Goal: Information Seeking & Learning: Learn about a topic

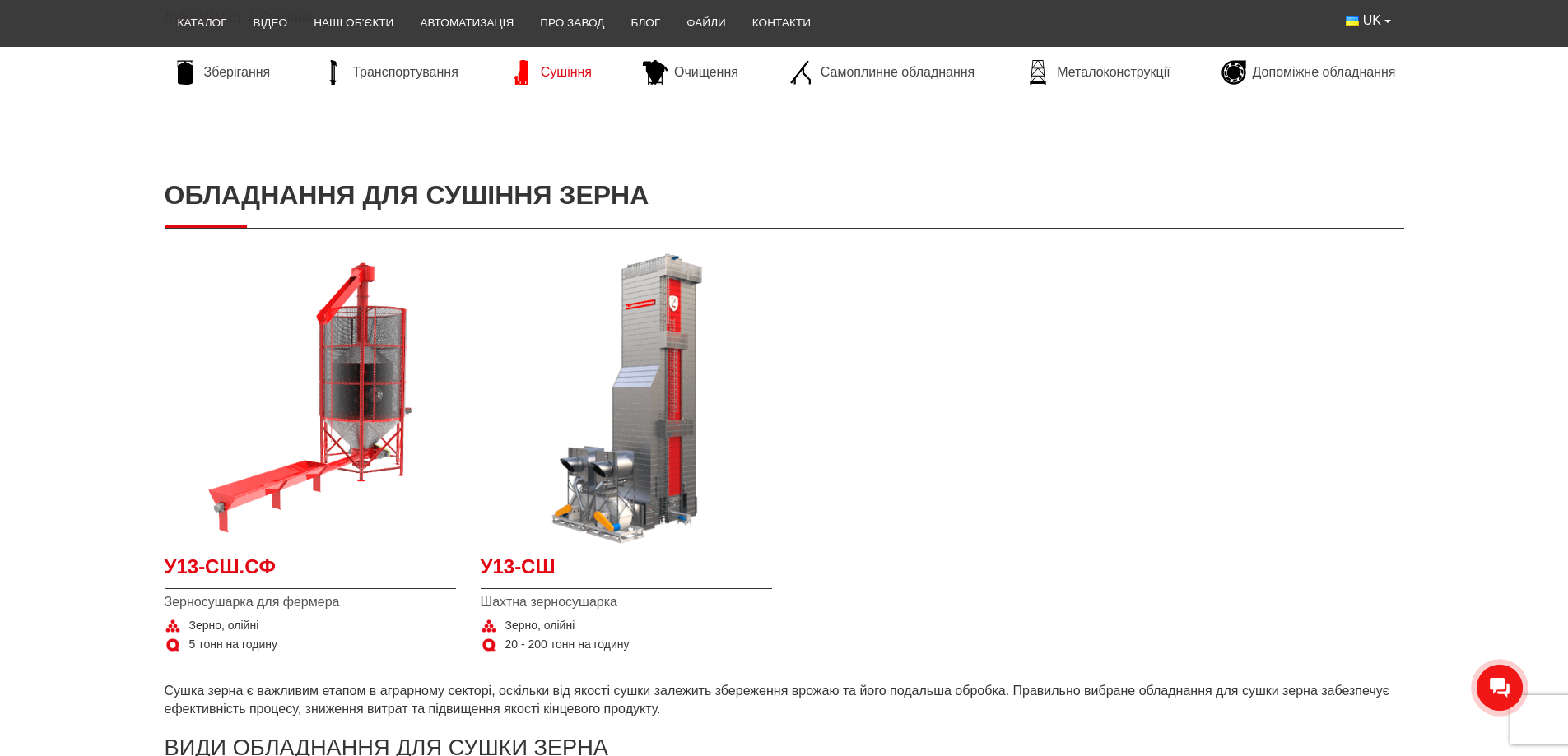
scroll to position [247, 0]
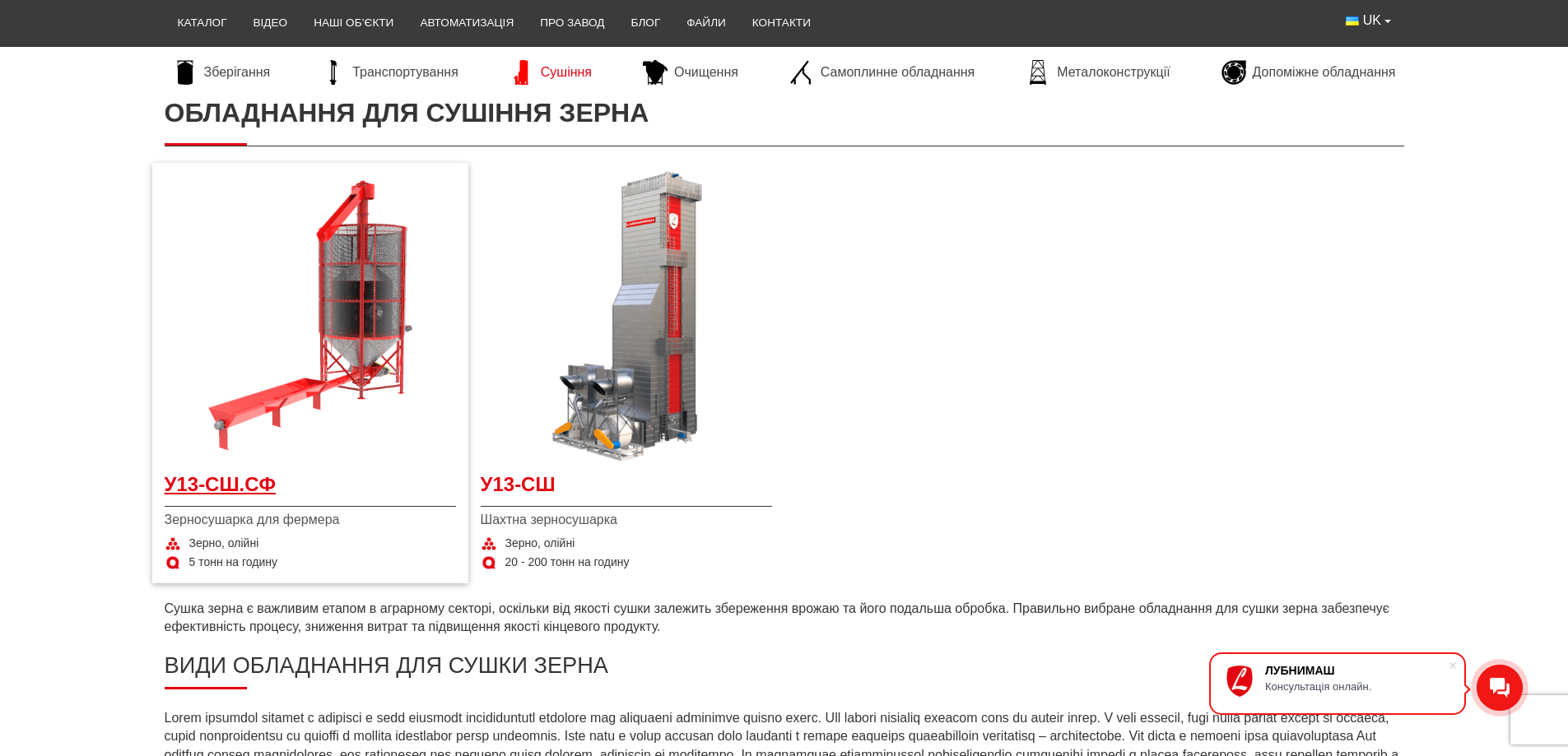
click at [252, 482] on span "У13-СШ.СФ" at bounding box center [310, 489] width 291 height 37
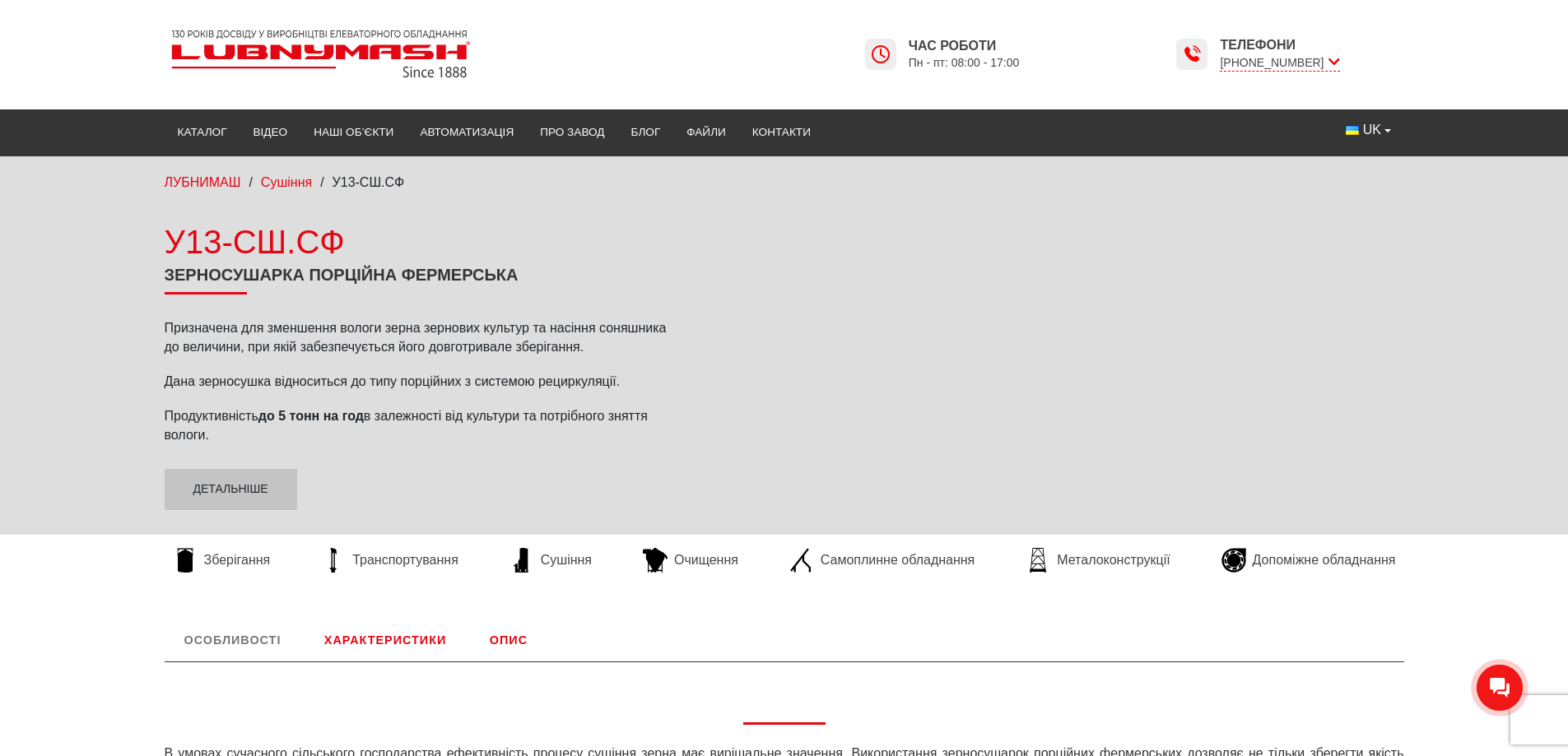
click at [385, 647] on link "Характеристики" at bounding box center [386, 640] width 161 height 43
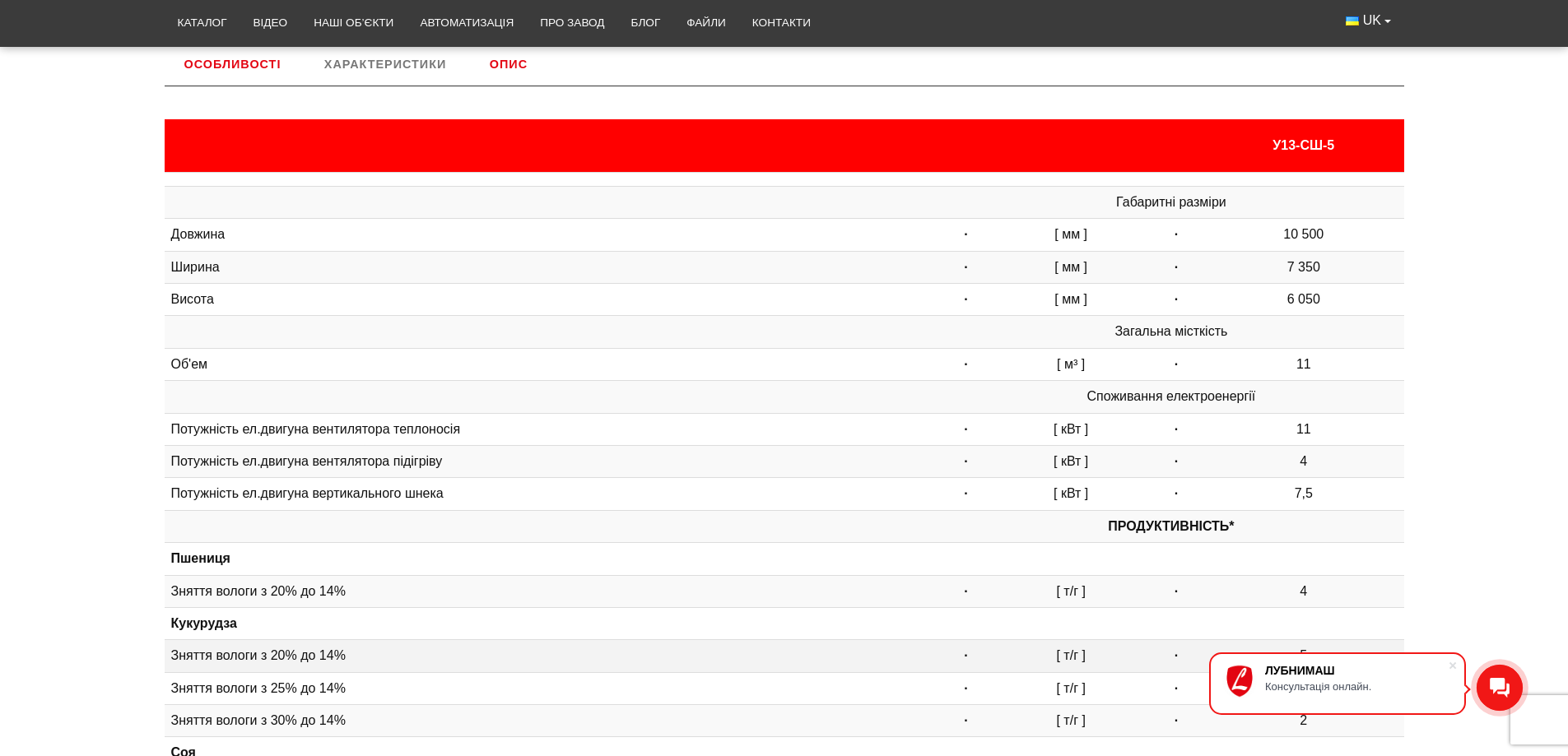
scroll to position [823, 0]
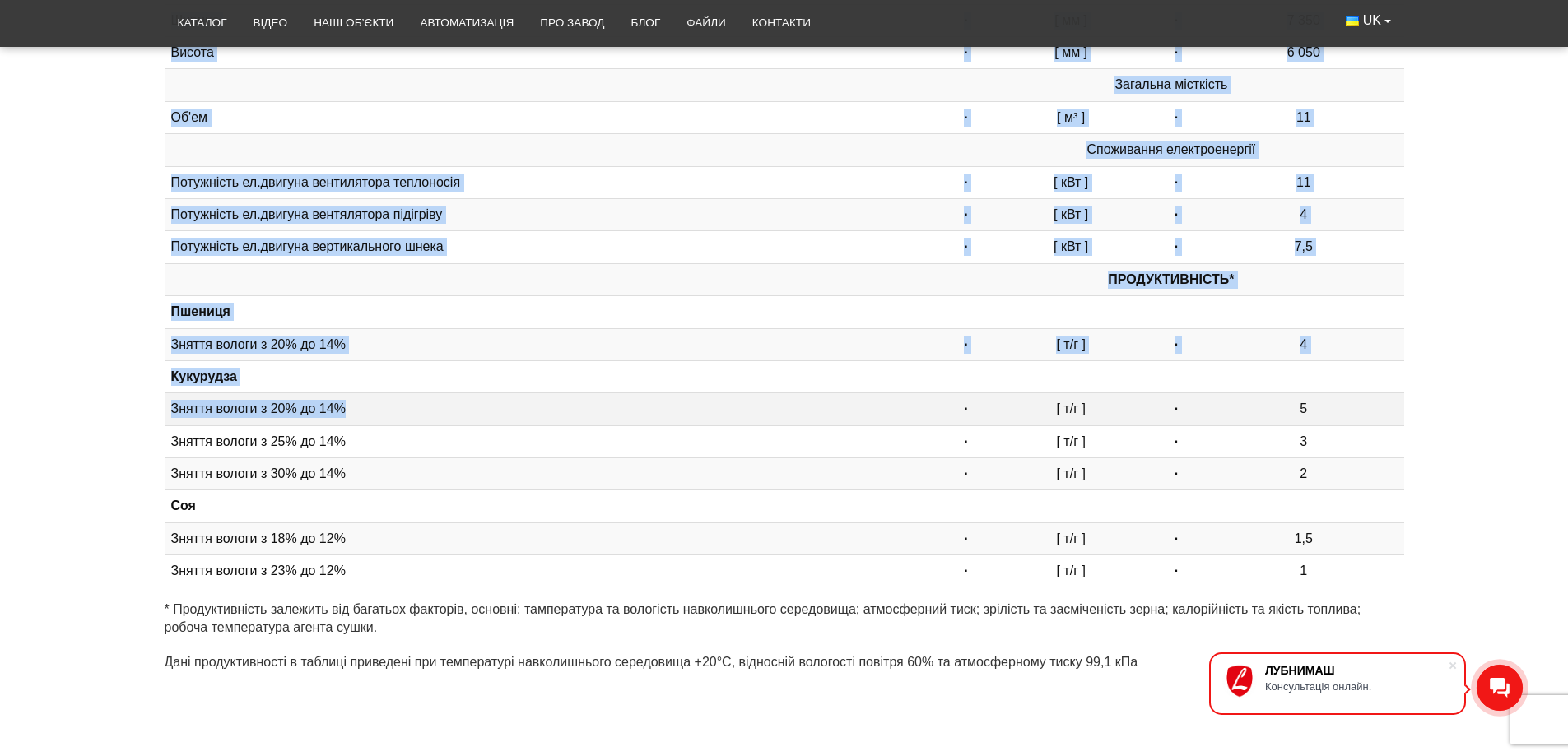
drag, startPoint x: 159, startPoint y: 405, endPoint x: 360, endPoint y: 410, distance: 201.1
click at [360, 410] on div "Особливості В умовах сучасного сільського господарства ефективність процесу суш…" at bounding box center [784, 242] width 1265 height 893
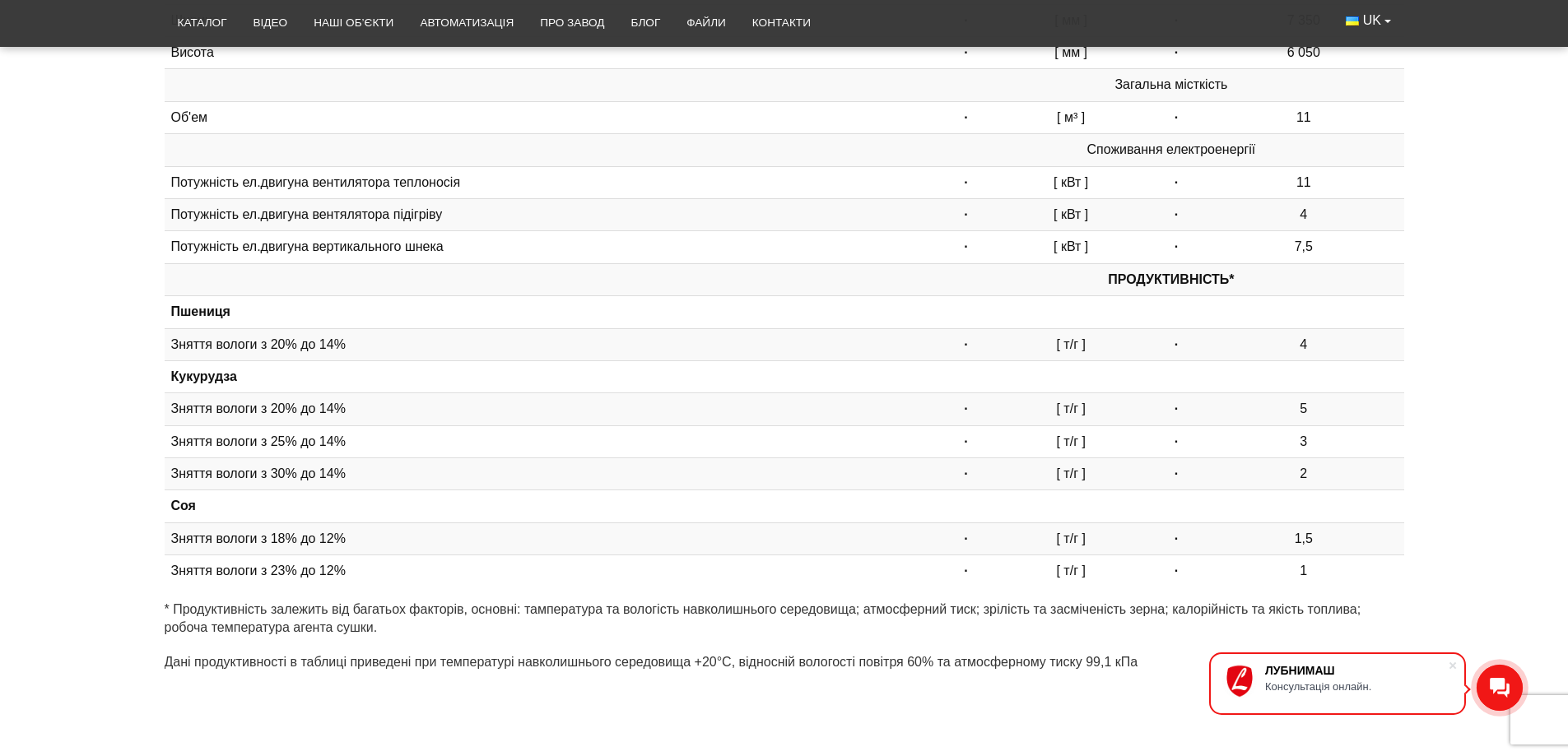
click at [115, 396] on div "Особливості В умовах сучасного сільського господарства ефективність процесу суш…" at bounding box center [784, 242] width 1568 height 893
click at [0, 301] on div "Особливості В умовах сучасного сільського господарства ефективність процесу суш…" at bounding box center [784, 242] width 1568 height 893
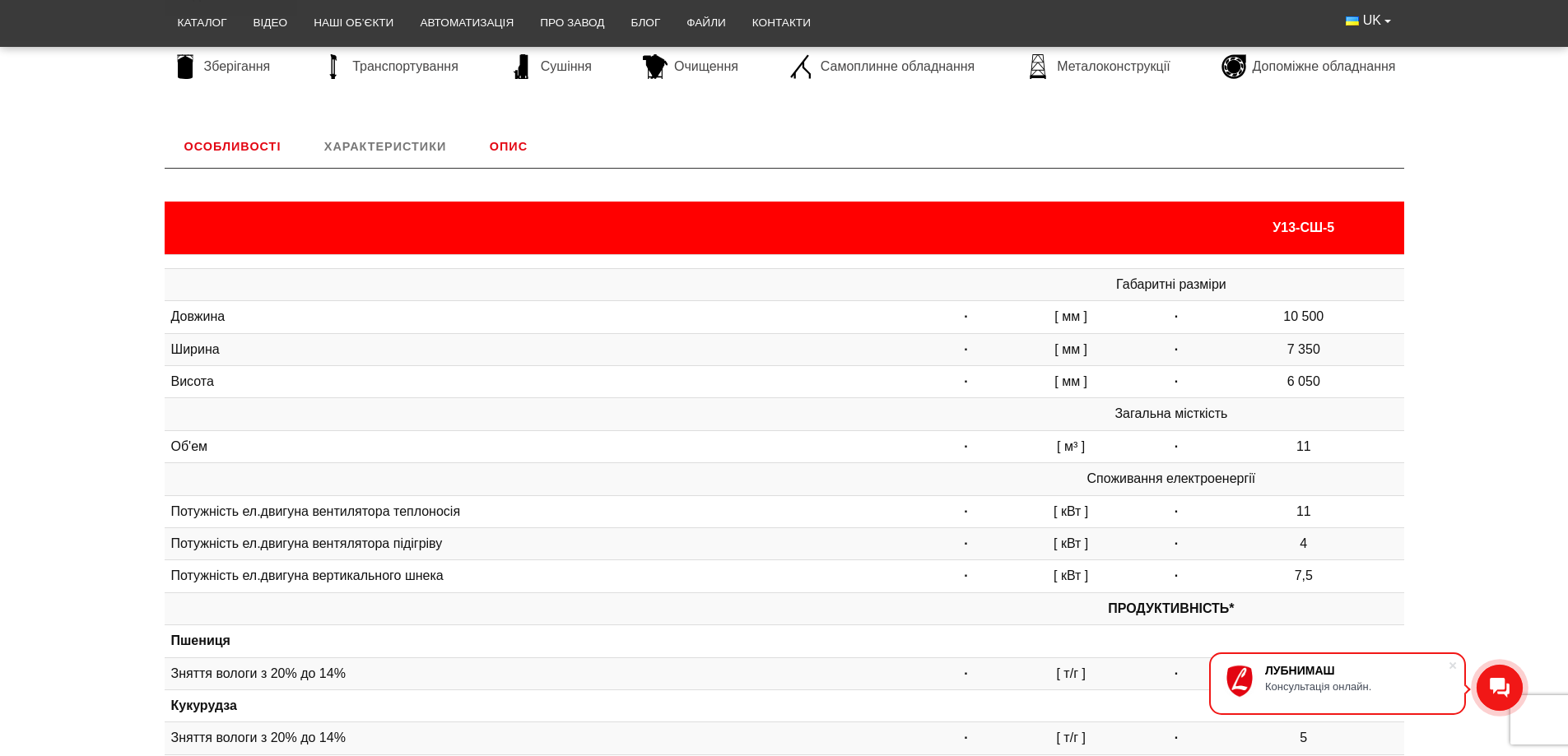
scroll to position [82, 0]
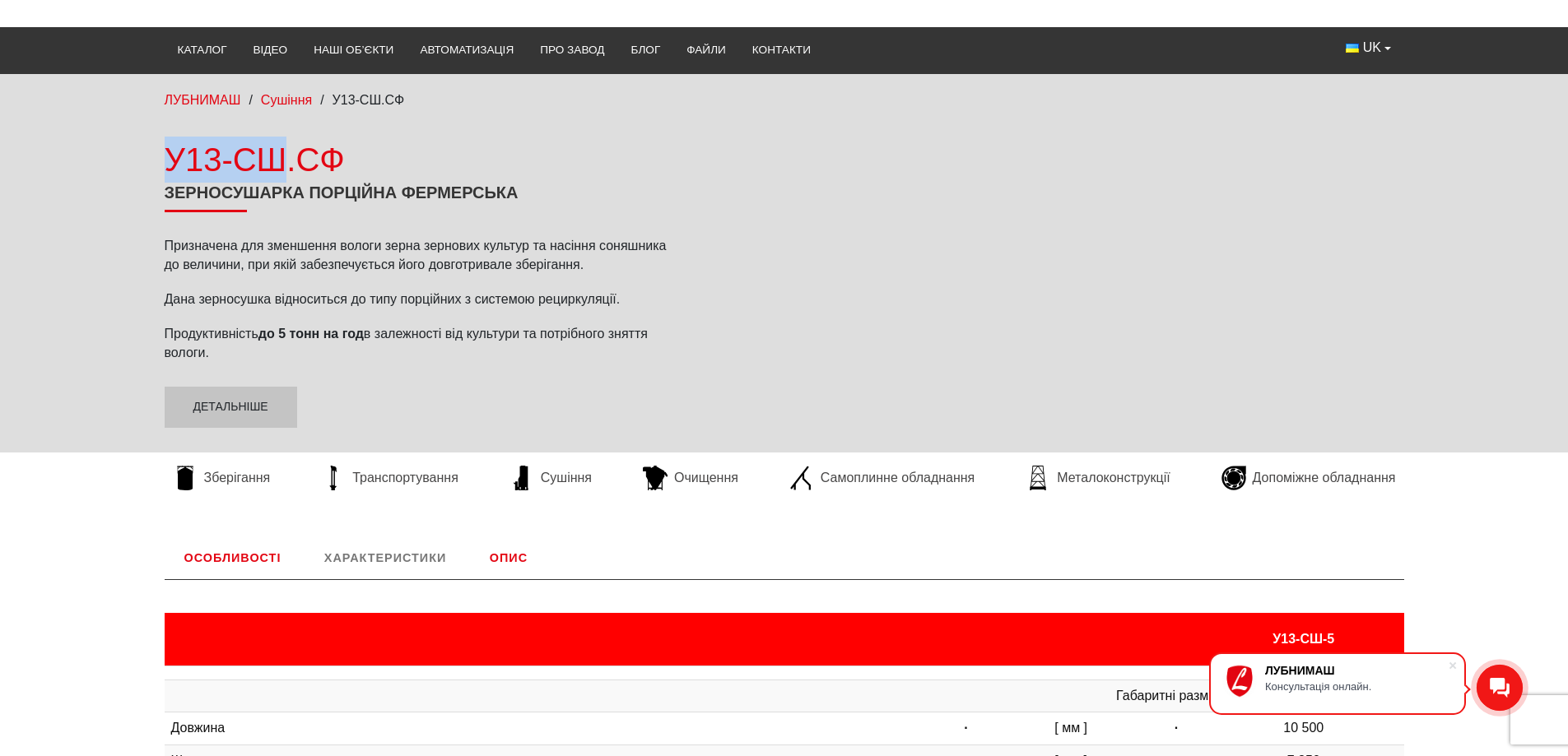
drag, startPoint x: 108, startPoint y: 151, endPoint x: 281, endPoint y: 153, distance: 173.0
click at [281, 153] on div "У13-СШ.СФ Зерносушарка порційна фермерська Призначена для зменшення вологи зерн…" at bounding box center [784, 282] width 1568 height 291
copy div "У13-СШ"
click at [475, 132] on div "ЛУБНИМАШ / Сушіння / У13-СШ.СФ У13-СШ.СФ Зерносушарка порційна фермерська Призн…" at bounding box center [784, 289] width 1568 height 429
drag, startPoint x: 372, startPoint y: 146, endPoint x: 18, endPoint y: 148, distance: 354.0
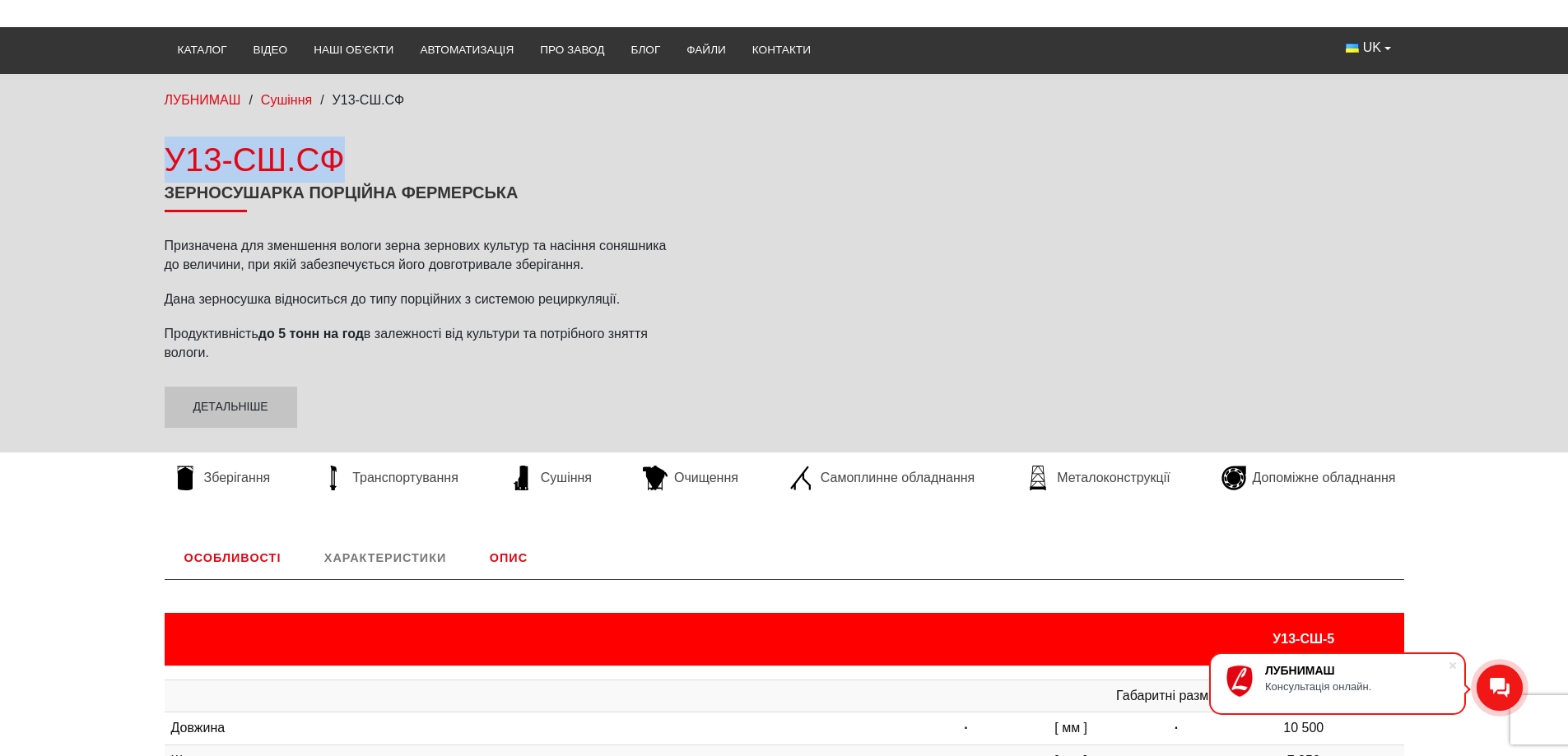
click at [18, 148] on div "У13-СШ.СФ Зерносушарка порційна фермерська Призначена для зменшення вологи зерн…" at bounding box center [784, 282] width 1568 height 291
copy div "У13-СШ.СФ"
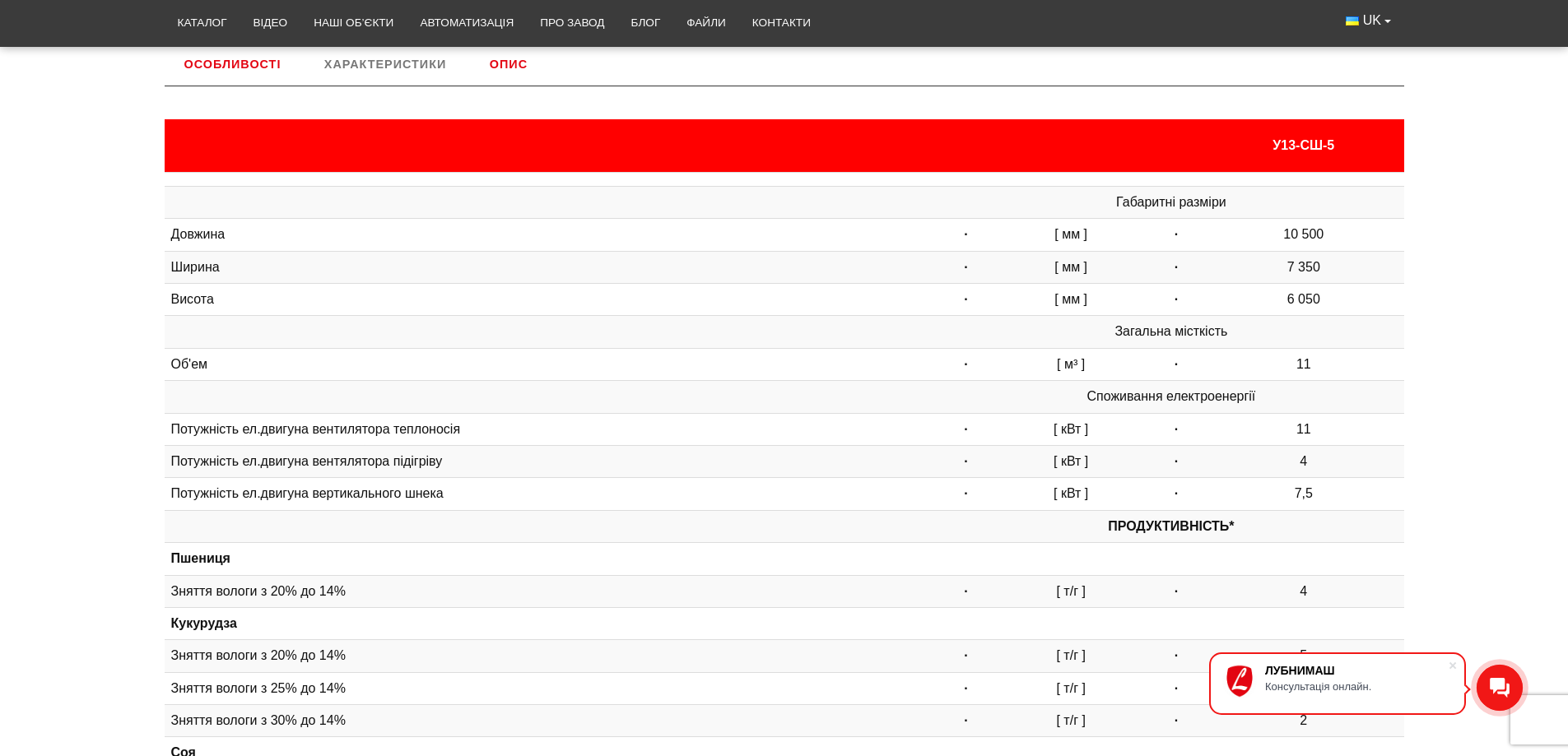
scroll to position [659, 0]
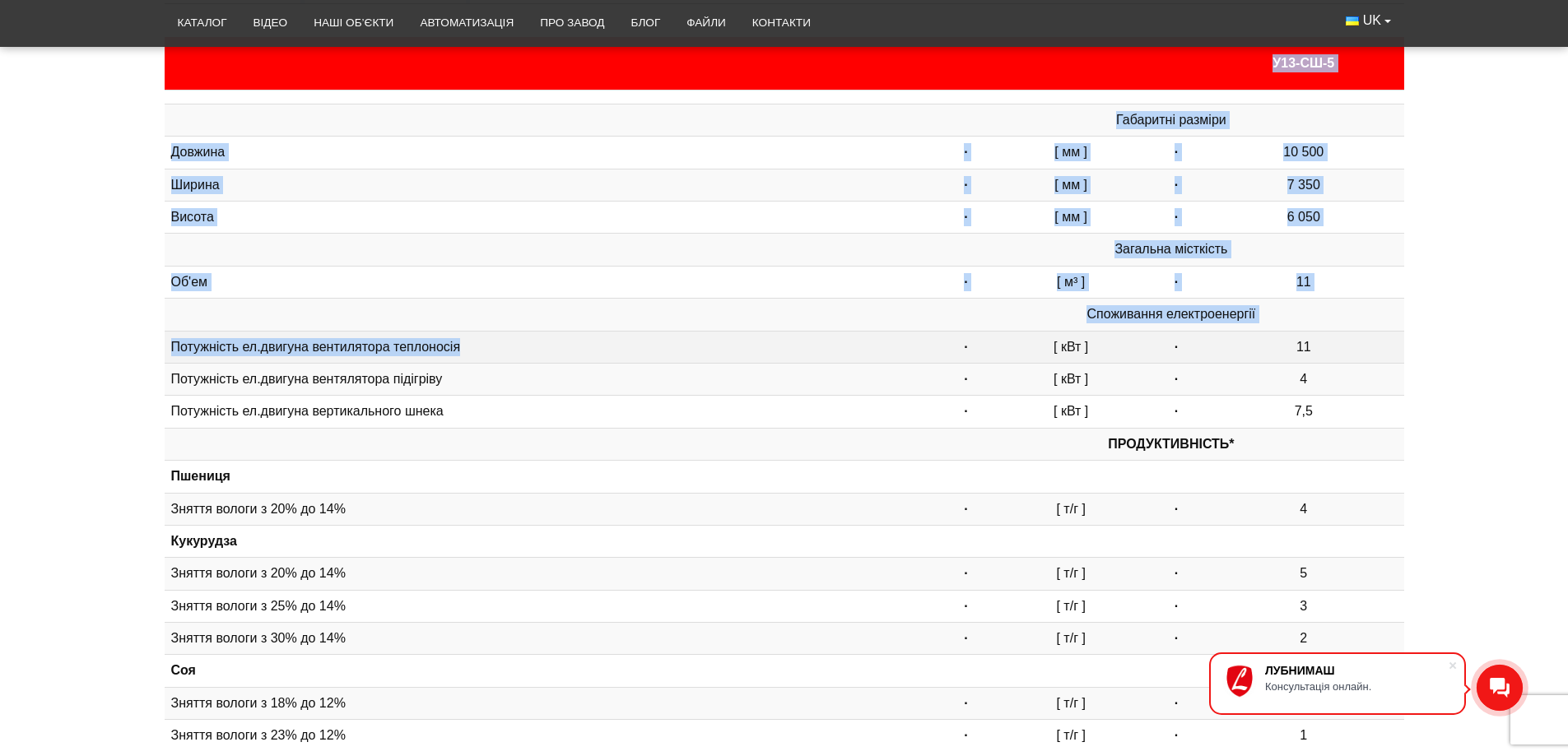
drag, startPoint x: 152, startPoint y: 348, endPoint x: 465, endPoint y: 350, distance: 313.0
click at [465, 350] on div "Особливості В умовах сучасного сільського господарства ефективність процесу суш…" at bounding box center [784, 406] width 1265 height 893
copy ul "Особливості В умовах сучасного сільського господарства ефективність процесу суш…"
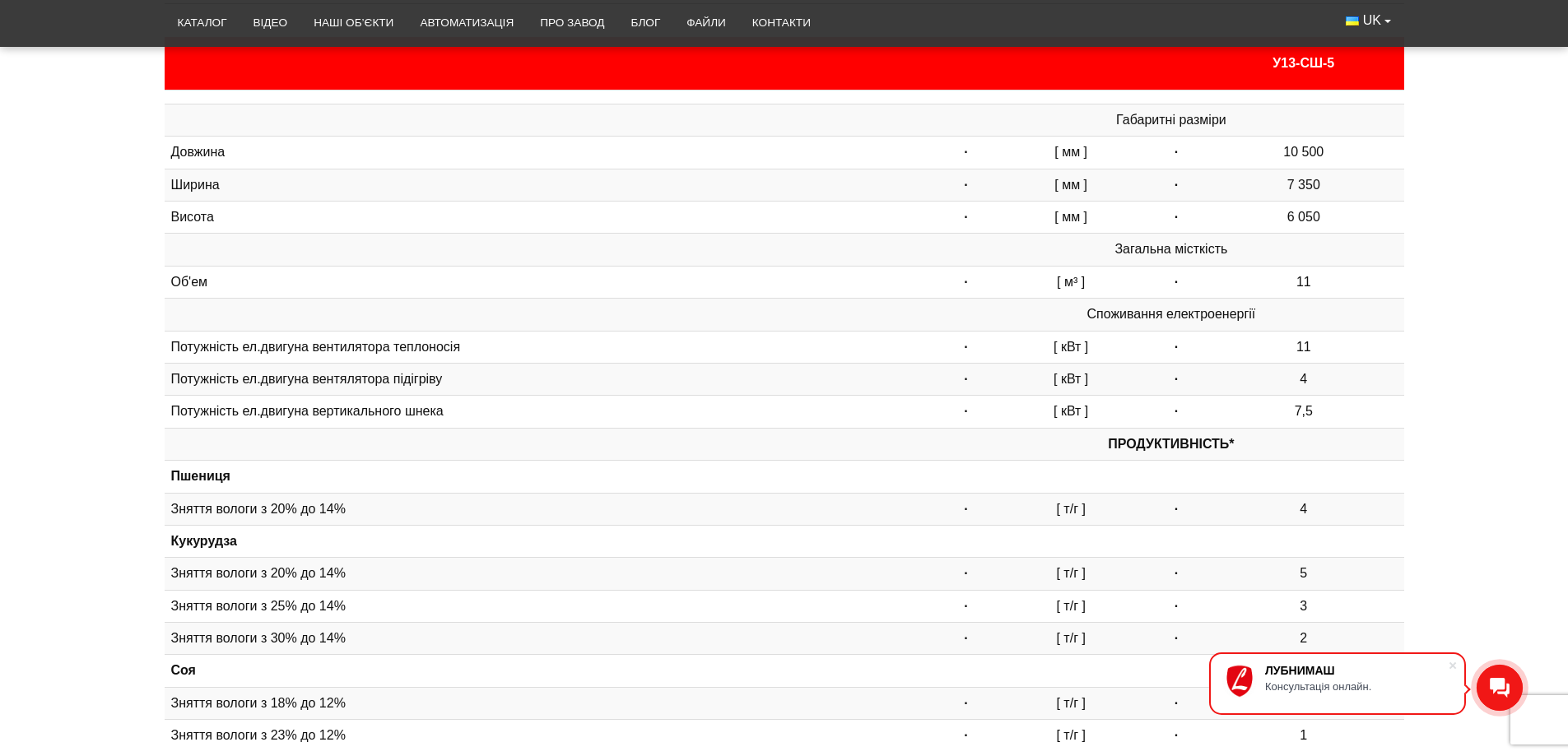
click at [111, 335] on div "Особливості В умовах сучасного сільського господарства ефективність процесу суш…" at bounding box center [784, 406] width 1568 height 893
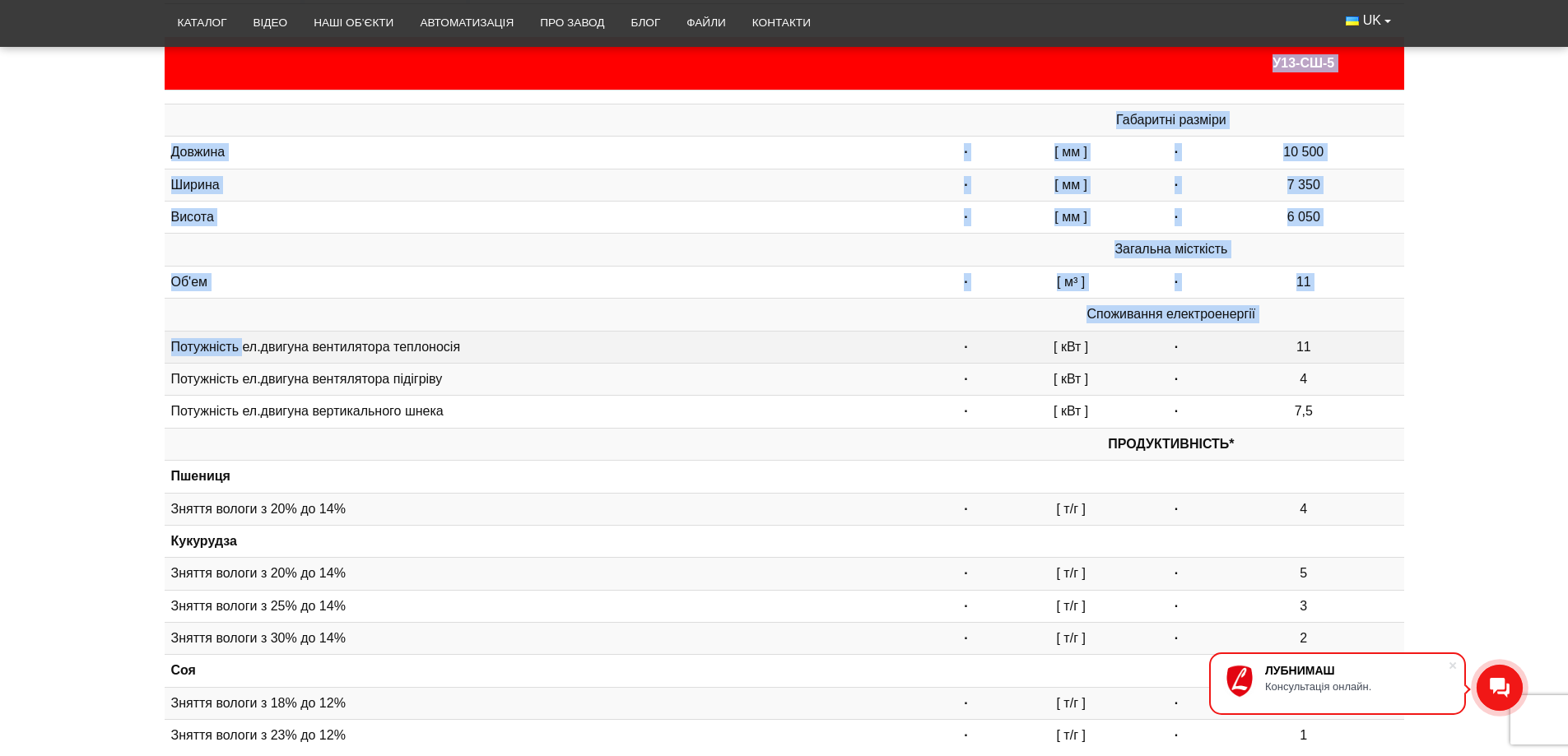
drag, startPoint x: 160, startPoint y: 345, endPoint x: 242, endPoint y: 345, distance: 82.0
click at [242, 345] on div "Особливості В умовах сучасного сільського господарства ефективність процесу суш…" at bounding box center [784, 406] width 1265 height 893
click at [179, 345] on td "Потужність ел.двигуна вентилятора теплоносія" at bounding box center [552, 347] width 775 height 32
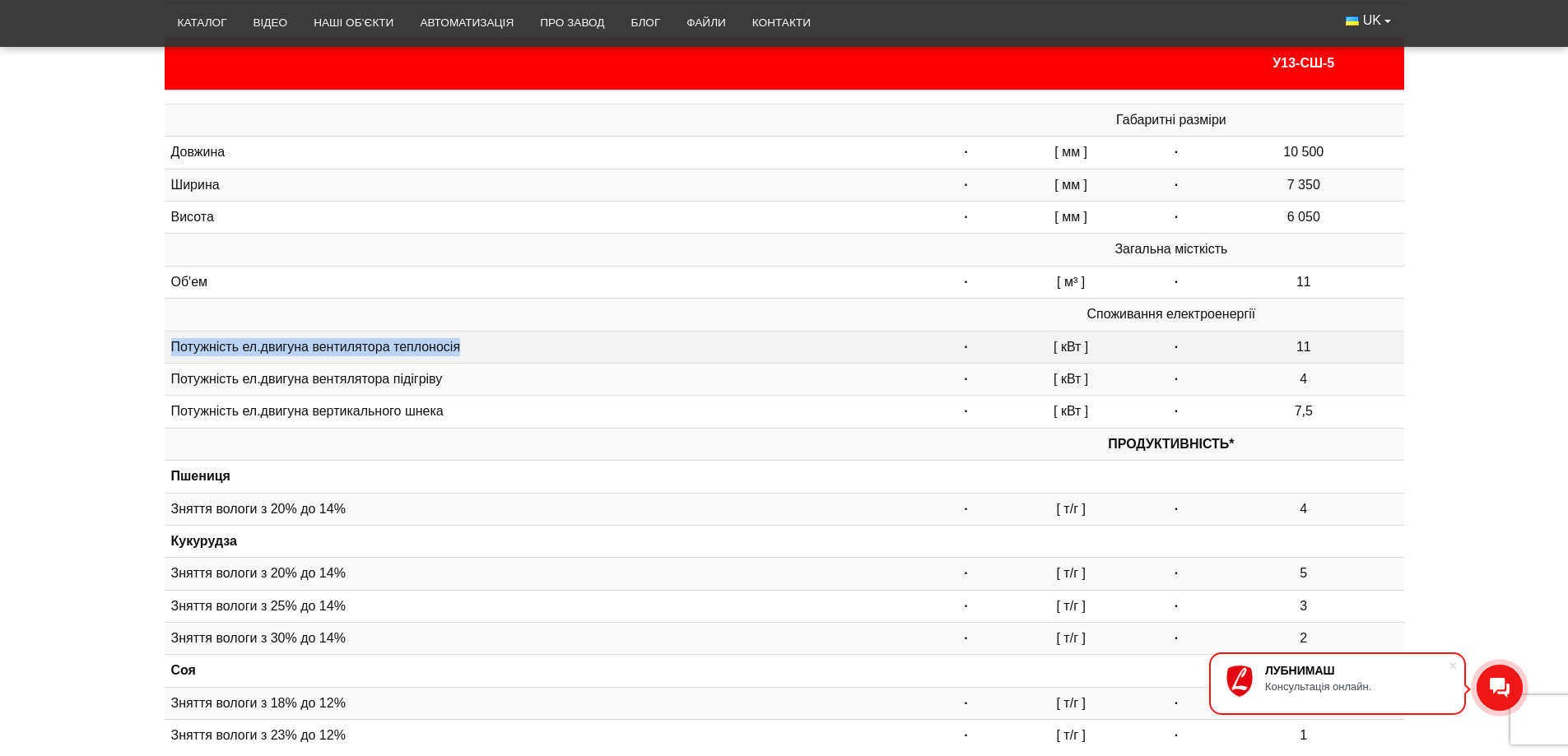
drag, startPoint x: 173, startPoint y: 345, endPoint x: 463, endPoint y: 345, distance: 290.0
click at [463, 345] on td "Потужність ел.двигуна вентилятора теплоносія" at bounding box center [552, 347] width 775 height 32
copy td "Потужність ел.двигуна вентилятора теплоносія"
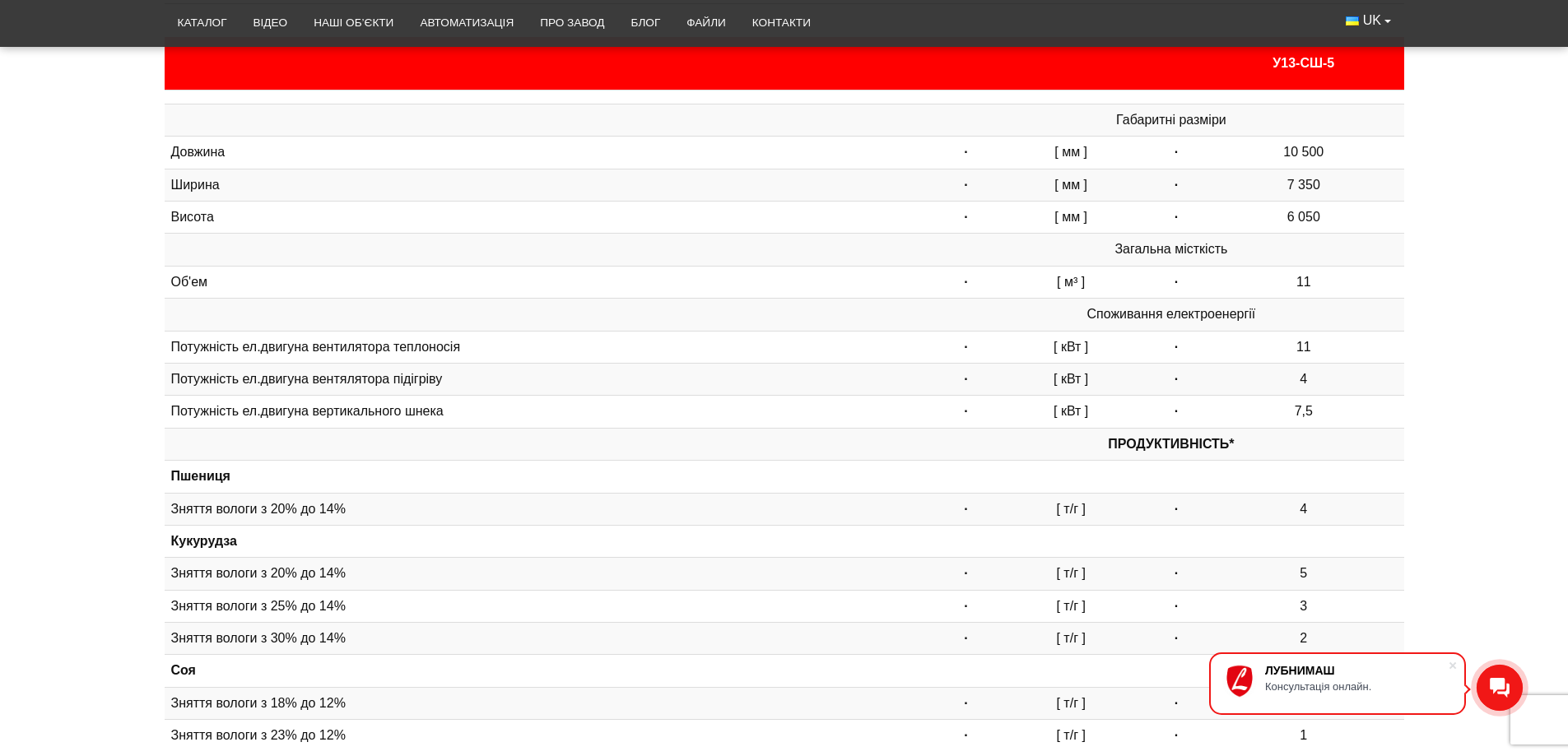
click at [60, 396] on div "Особливості В умовах сучасного сільського господарства ефективність процесу суш…" at bounding box center [784, 406] width 1568 height 893
click at [0, 410] on div "Особливості В умовах сучасного сільського господарства ефективність процесу суш…" at bounding box center [784, 406] width 1568 height 893
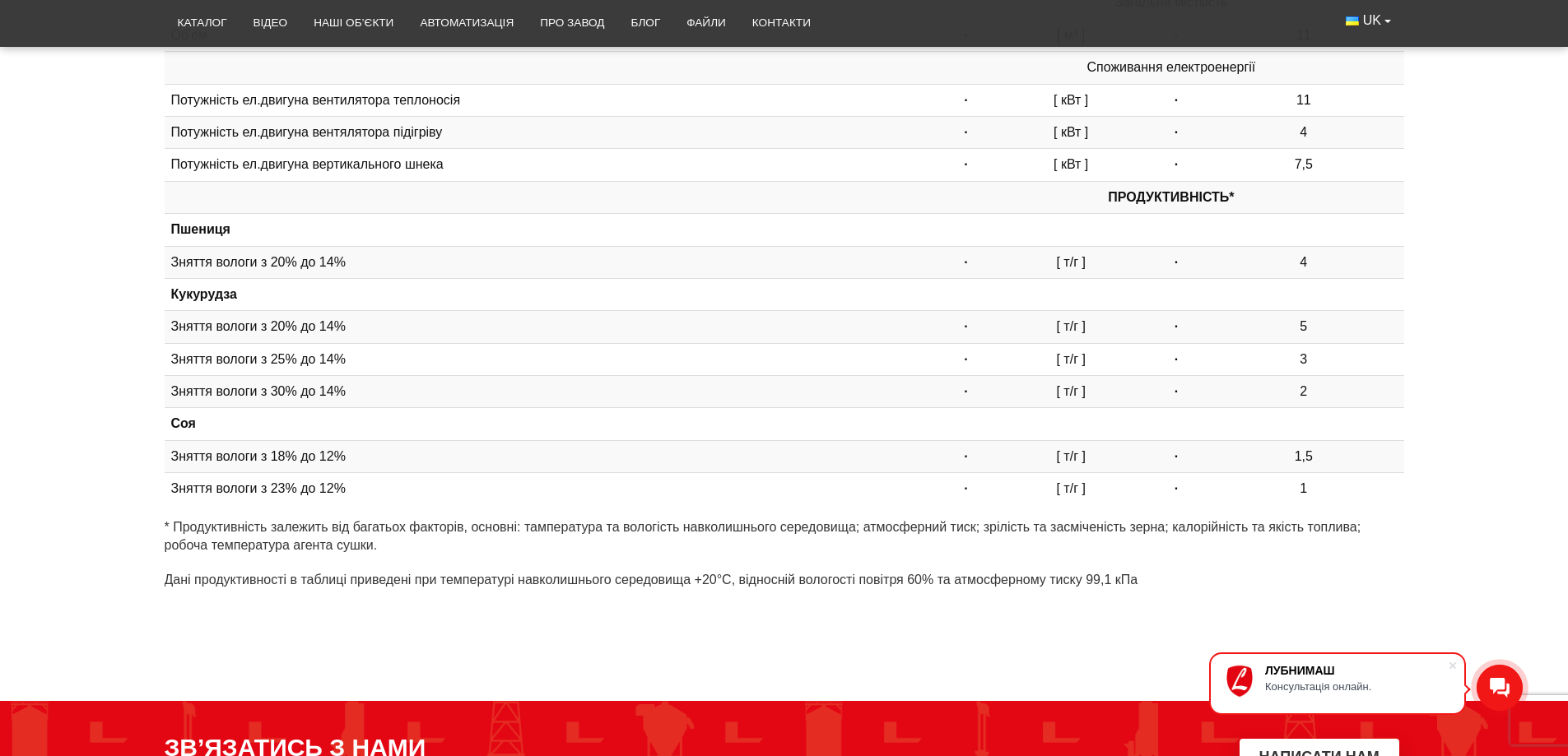
click at [2, 462] on div "Особливості В умовах сучасного сільського господарства ефективність процесу суш…" at bounding box center [784, 160] width 1568 height 893
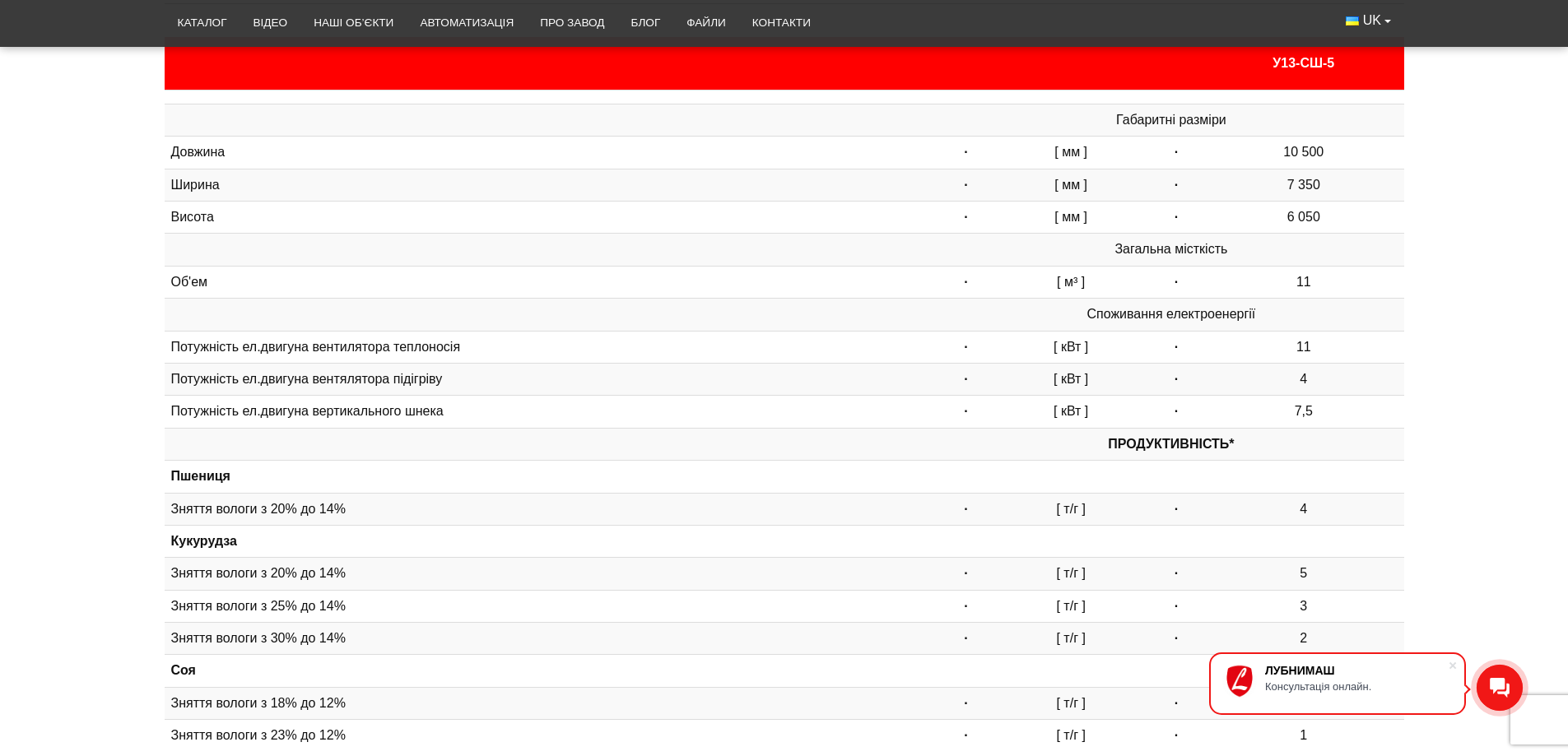
click at [27, 400] on div "Особливості В умовах сучасного сільського господарства ефективність процесу суш…" at bounding box center [784, 406] width 1568 height 893
click at [0, 314] on div "Особливості В умовах сучасного сільського господарства ефективність процесу суш…" at bounding box center [784, 406] width 1568 height 893
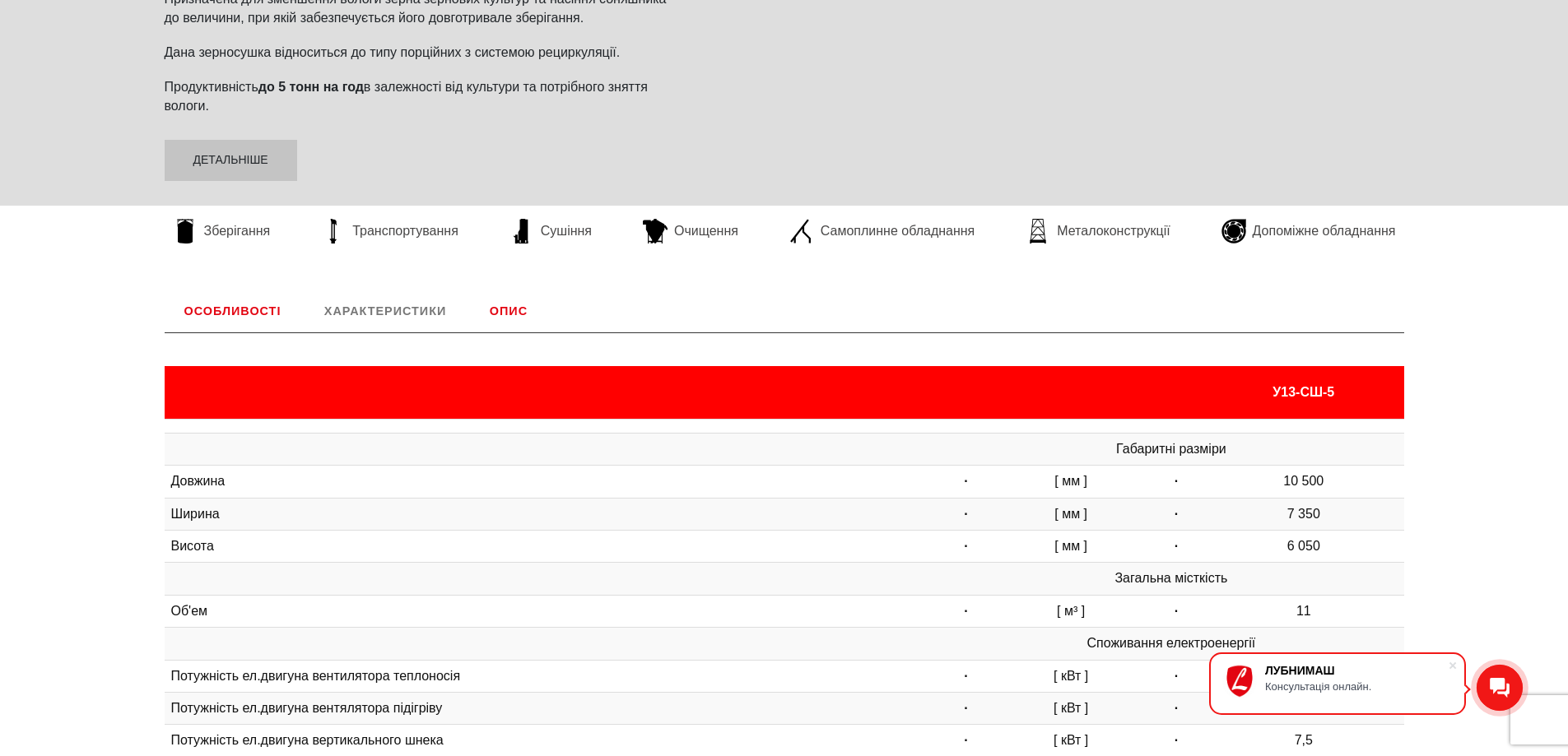
scroll to position [411, 0]
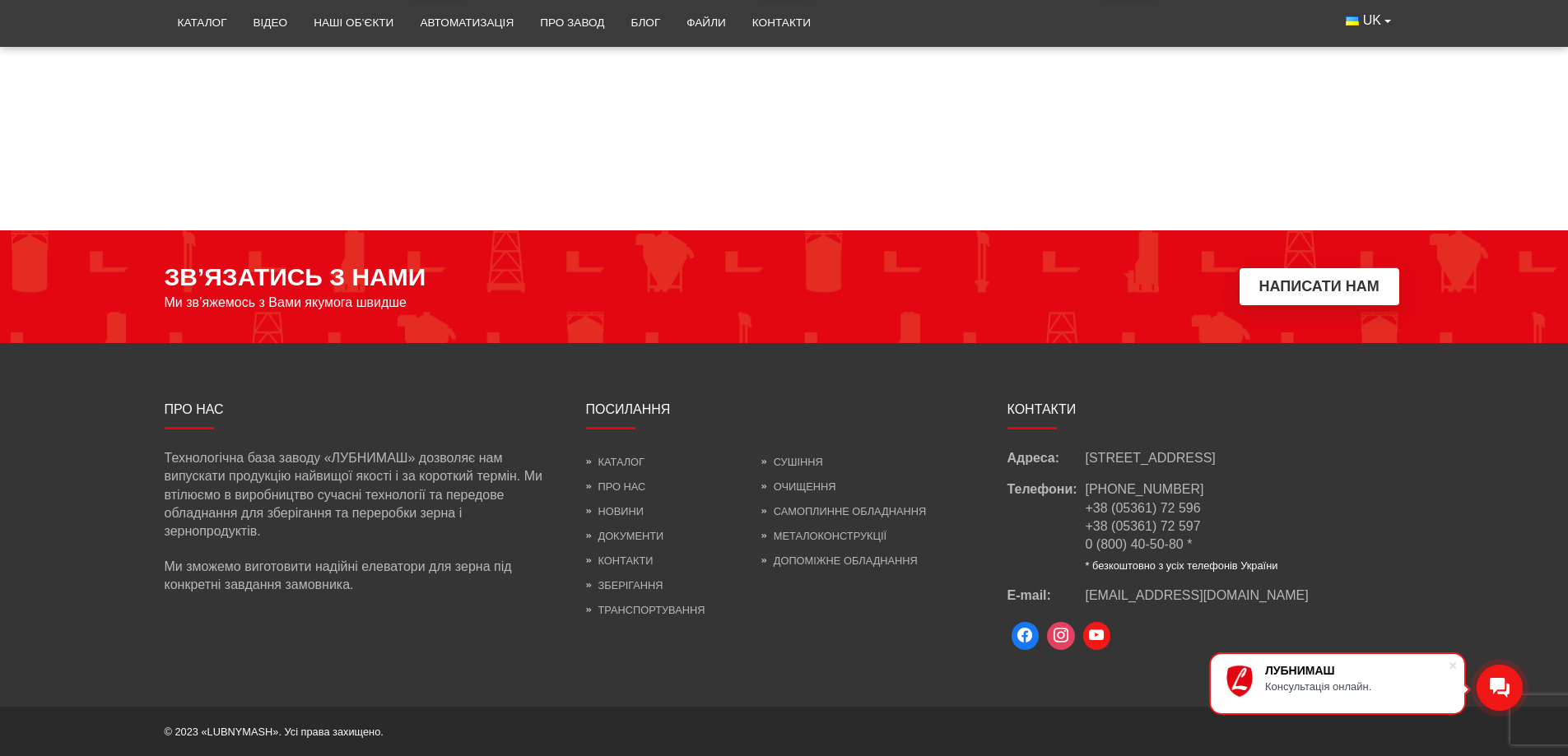
scroll to position [1393, 0]
